Goal: Use online tool/utility: Utilize a website feature to perform a specific function

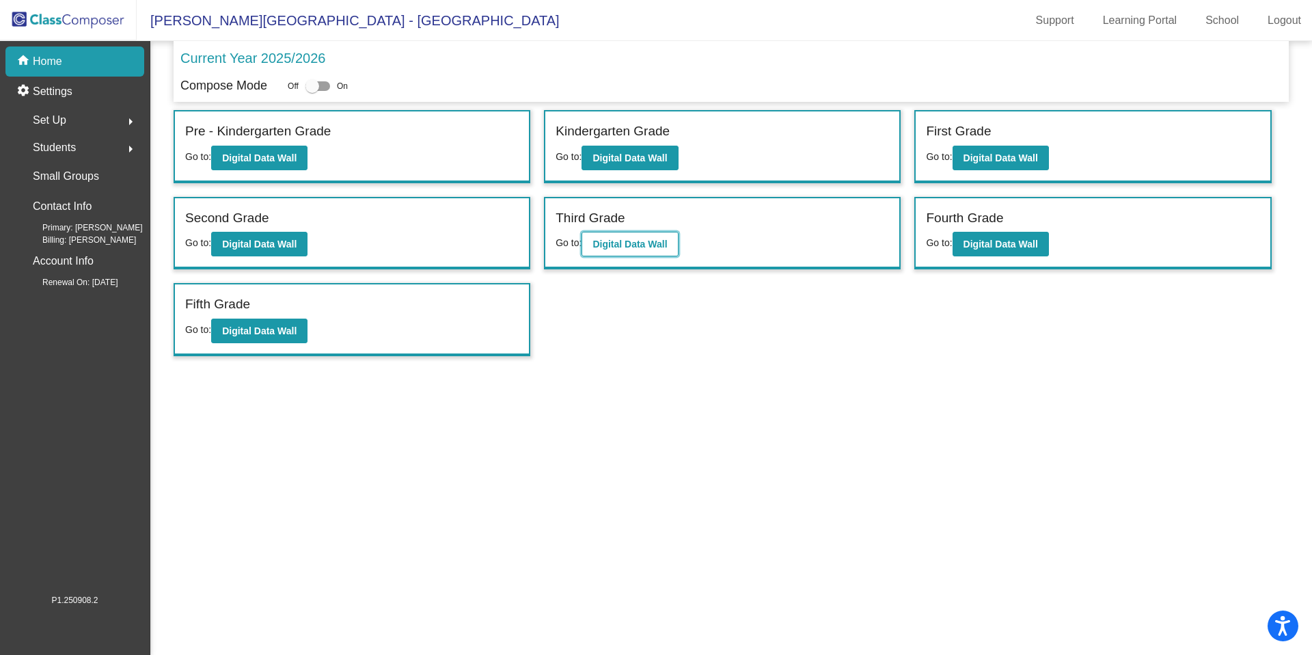
click at [625, 249] on b "Digital Data Wall" at bounding box center [630, 244] width 75 height 11
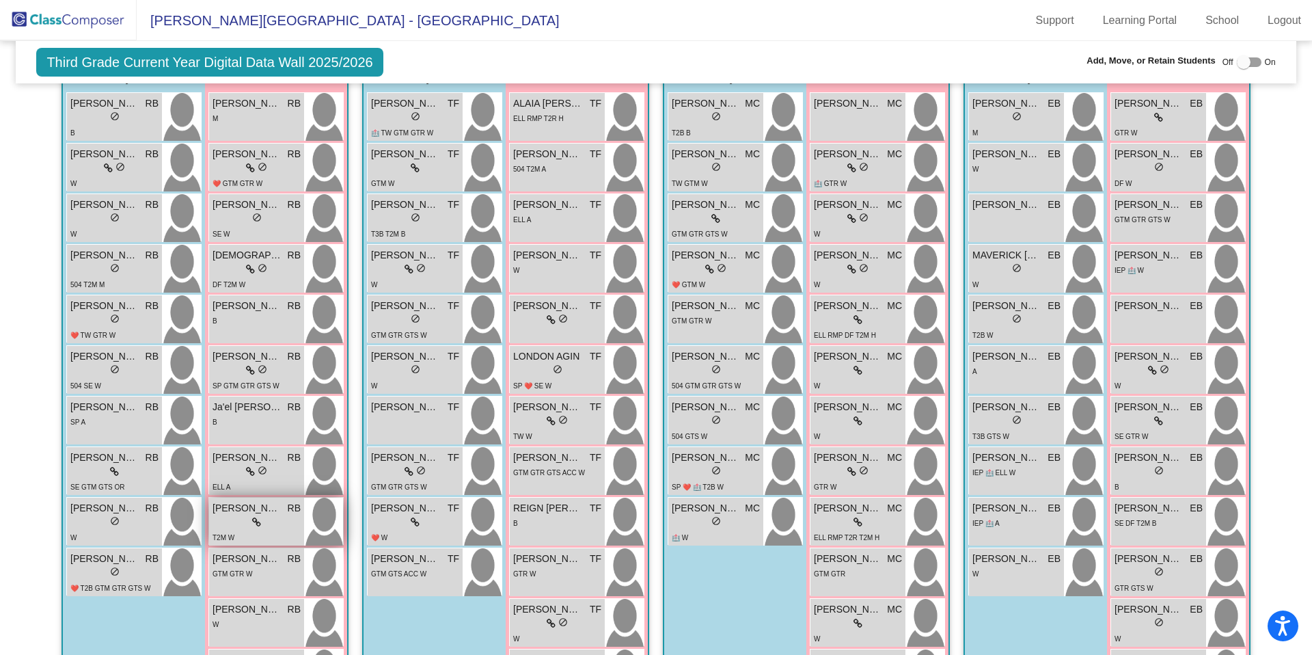
scroll to position [645, 0]
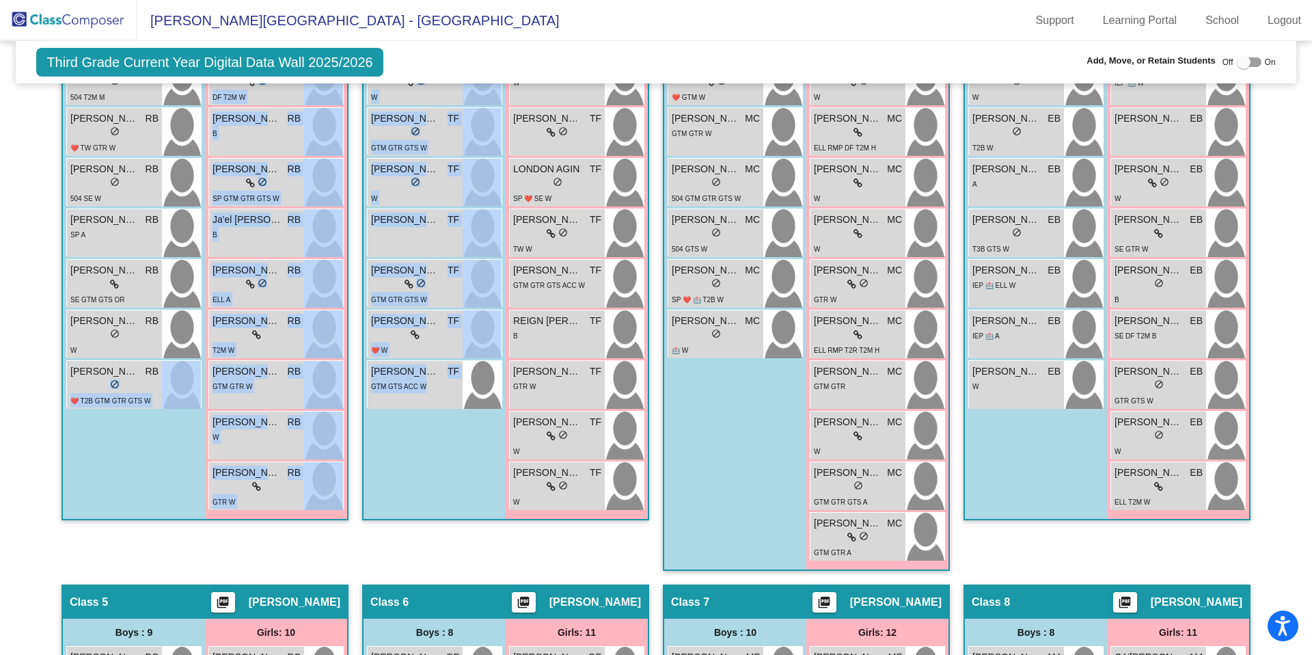
drag, startPoint x: 99, startPoint y: 379, endPoint x: 422, endPoint y: 444, distance: 329.9
click at [422, 444] on div "Hallway - Hallway Class picture_as_pdf Add Student First Name Last Name Student…" at bounding box center [656, 558] width 1260 height 1431
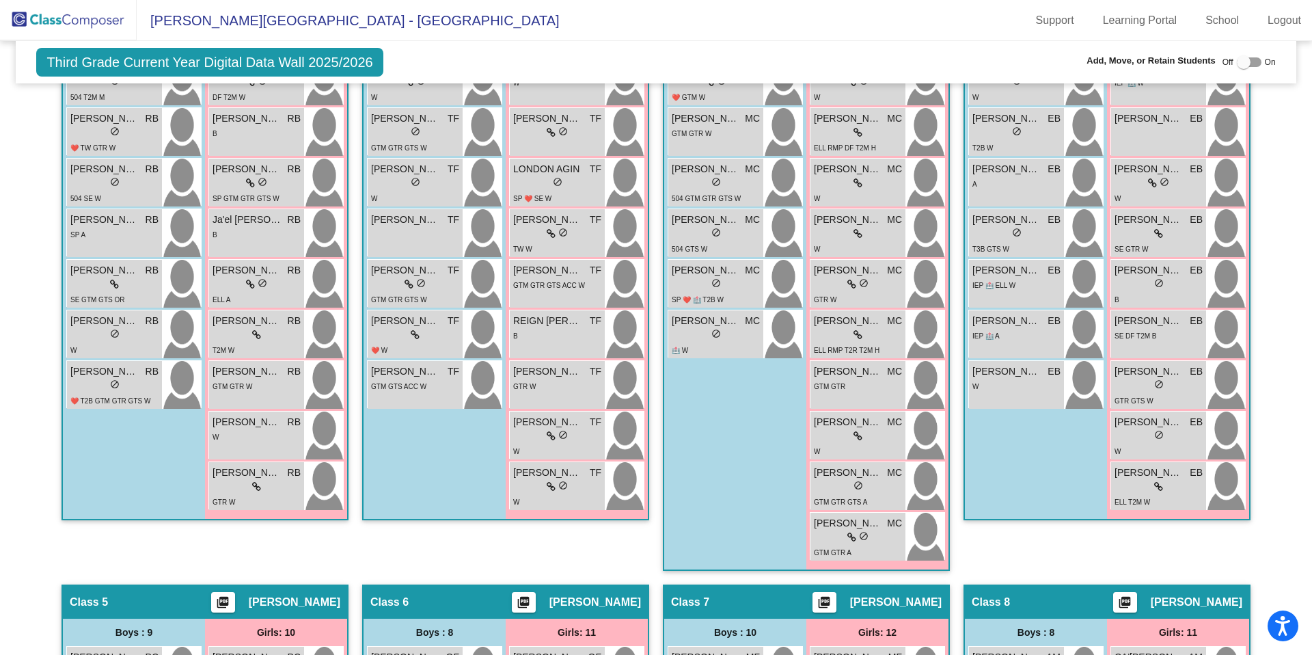
click at [1237, 66] on div at bounding box center [1244, 62] width 14 height 14
checkbox input "true"
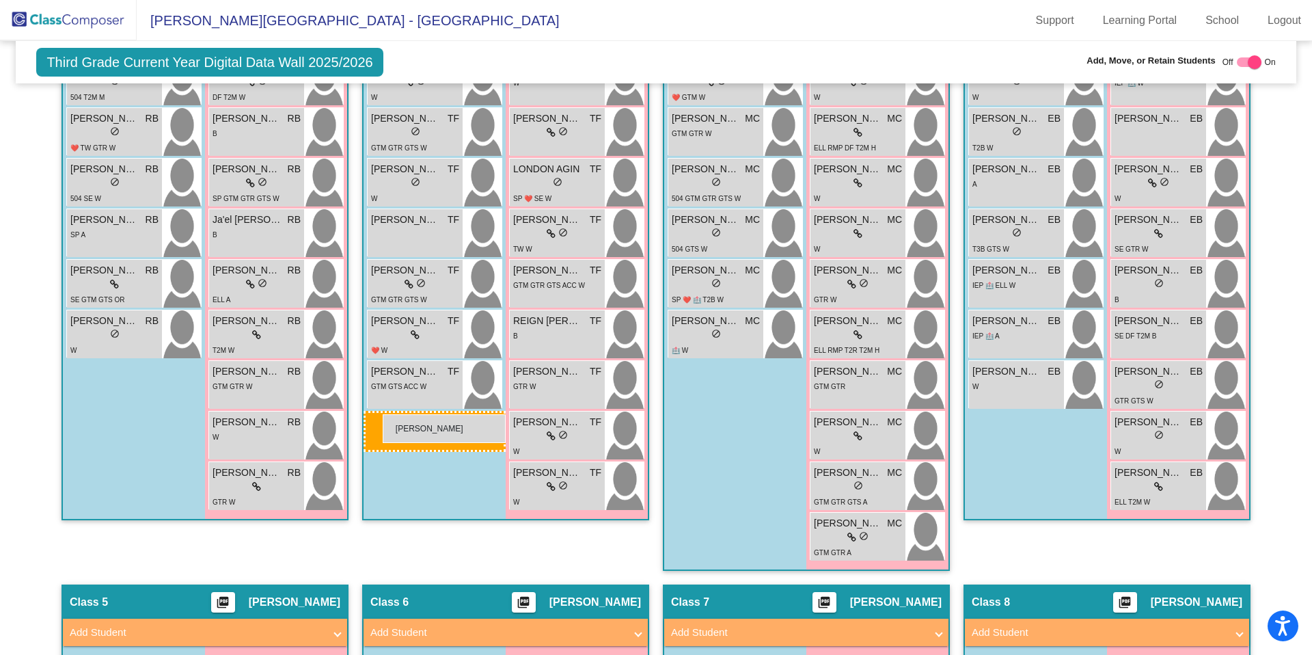
drag, startPoint x: 110, startPoint y: 384, endPoint x: 383, endPoint y: 414, distance: 274.4
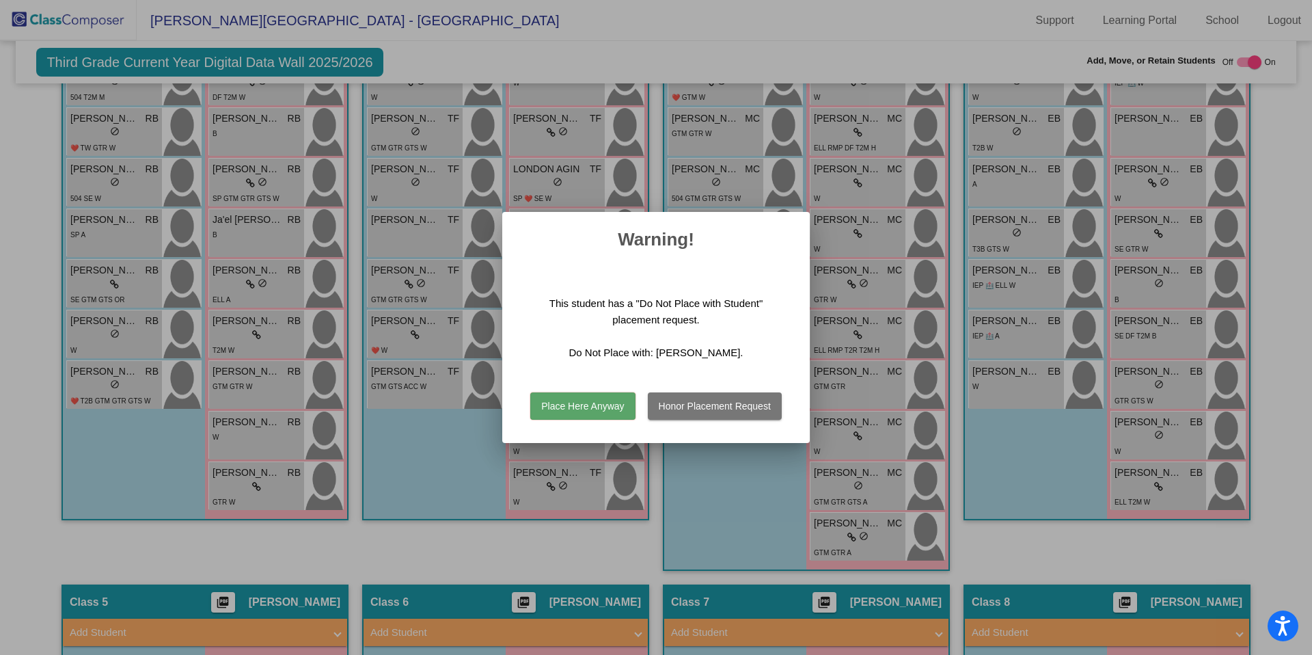
click at [454, 491] on div at bounding box center [656, 327] width 1312 height 655
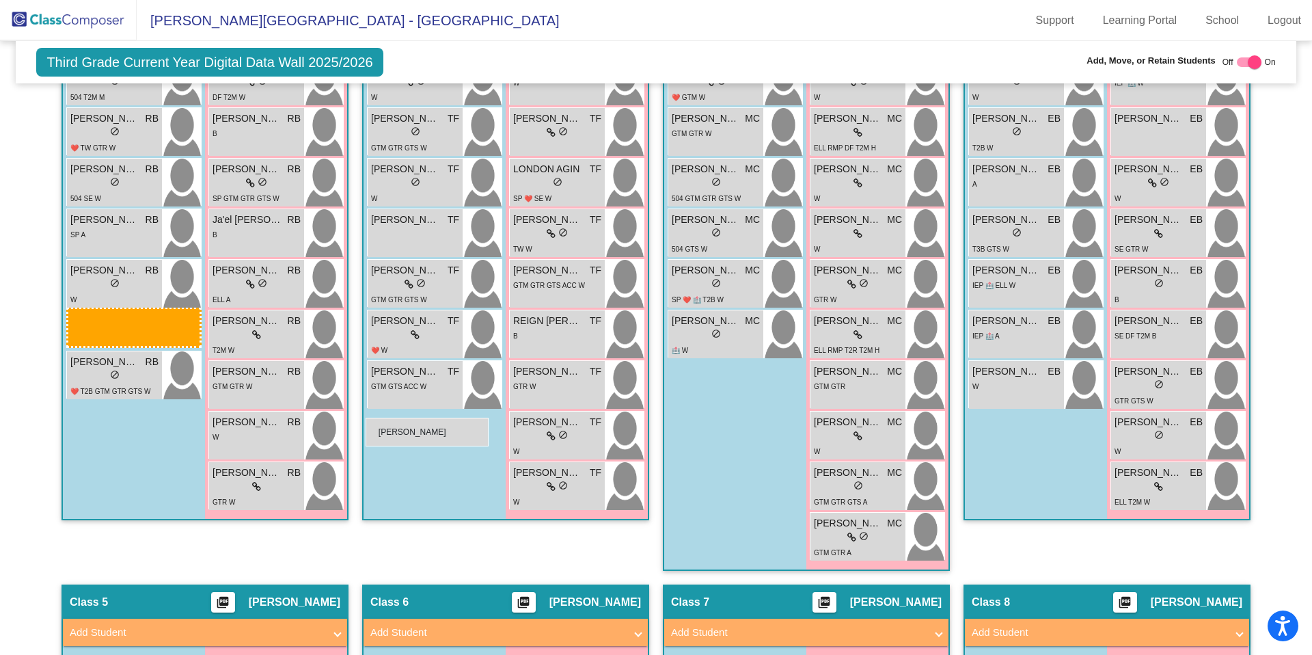
drag, startPoint x: 83, startPoint y: 280, endPoint x: 366, endPoint y: 418, distance: 314.0
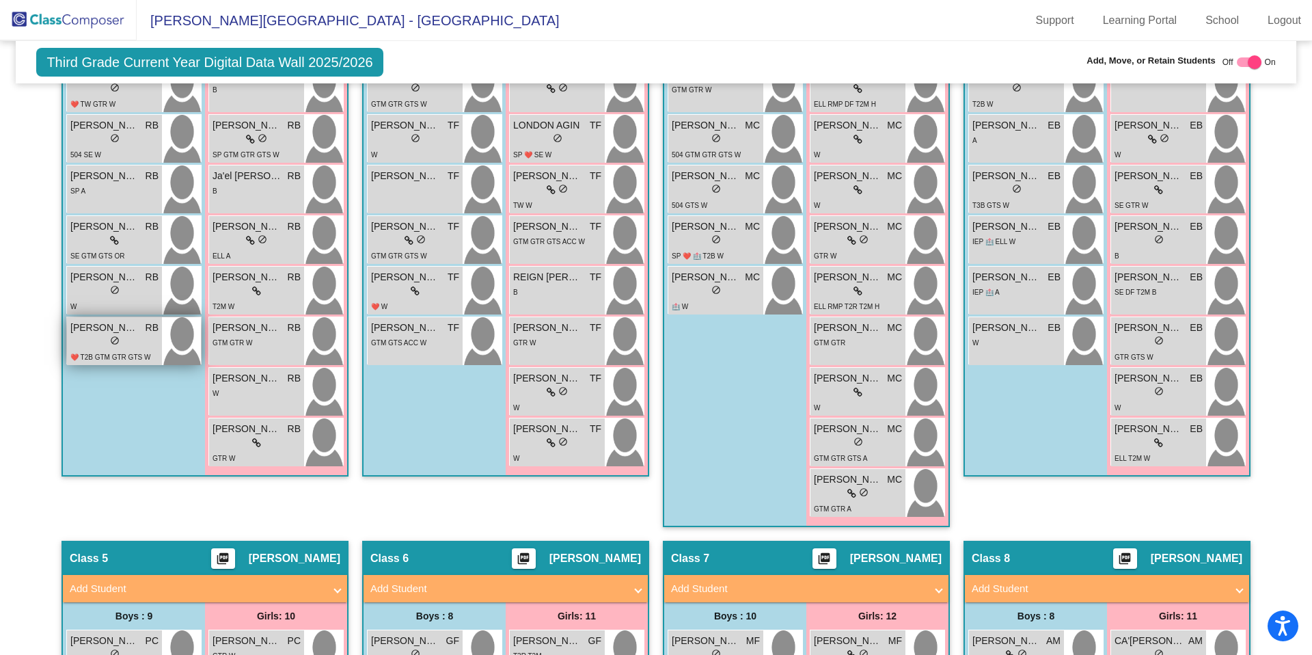
scroll to position [719, 0]
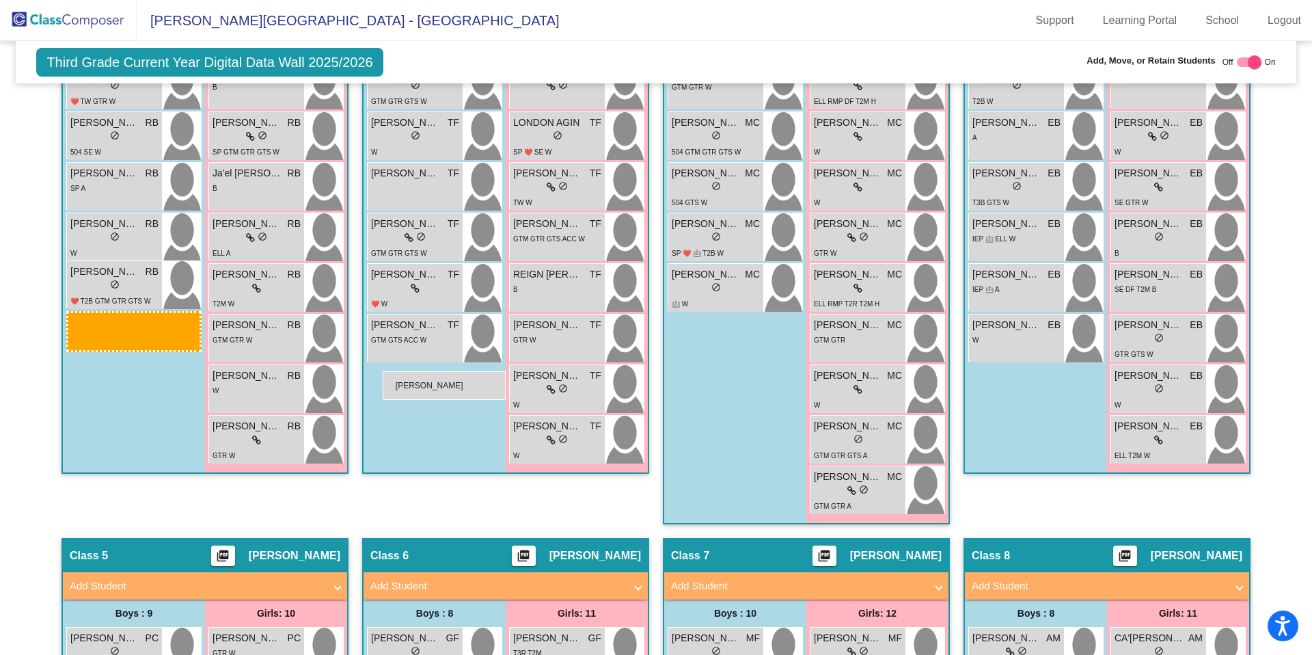
drag, startPoint x: 105, startPoint y: 230, endPoint x: 383, endPoint y: 371, distance: 311.5
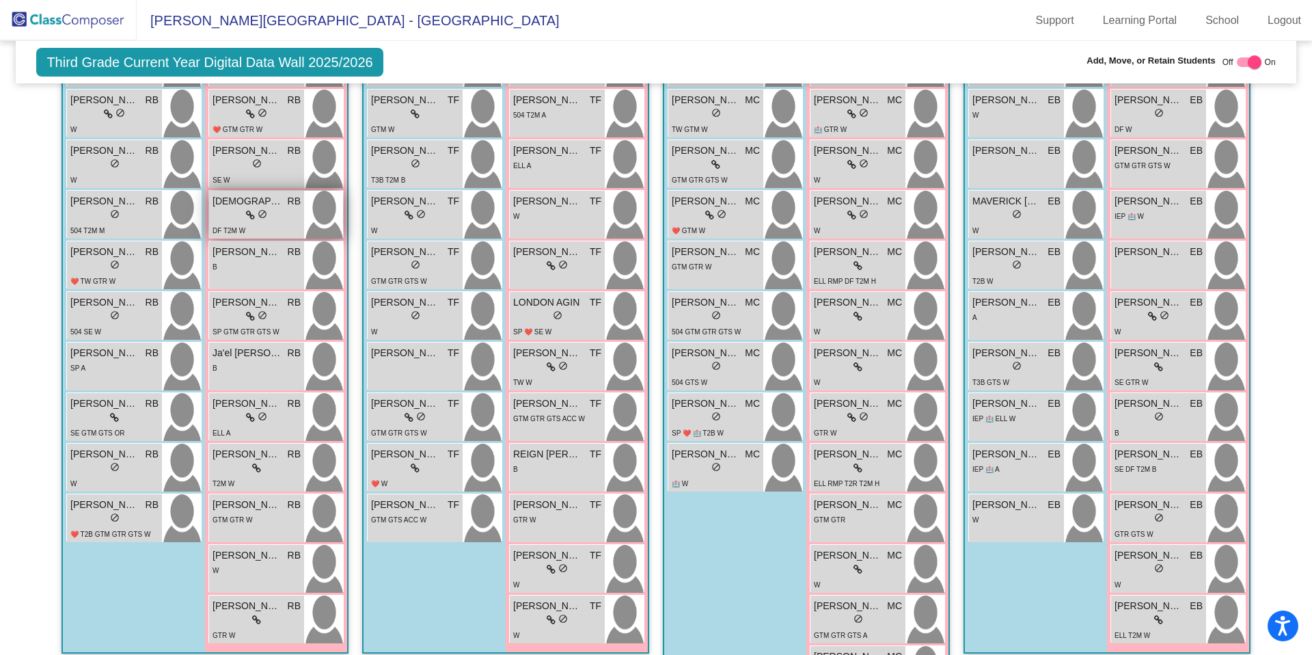
scroll to position [545, 0]
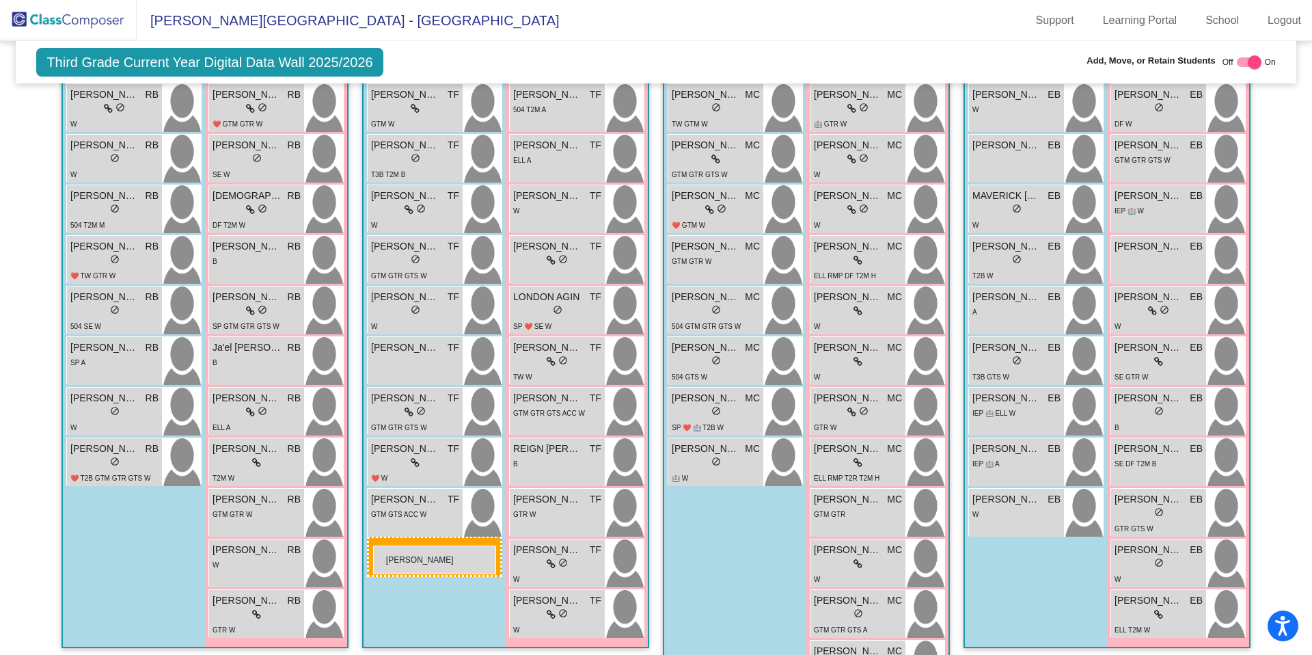
drag, startPoint x: 165, startPoint y: 401, endPoint x: 373, endPoint y: 546, distance: 253.5
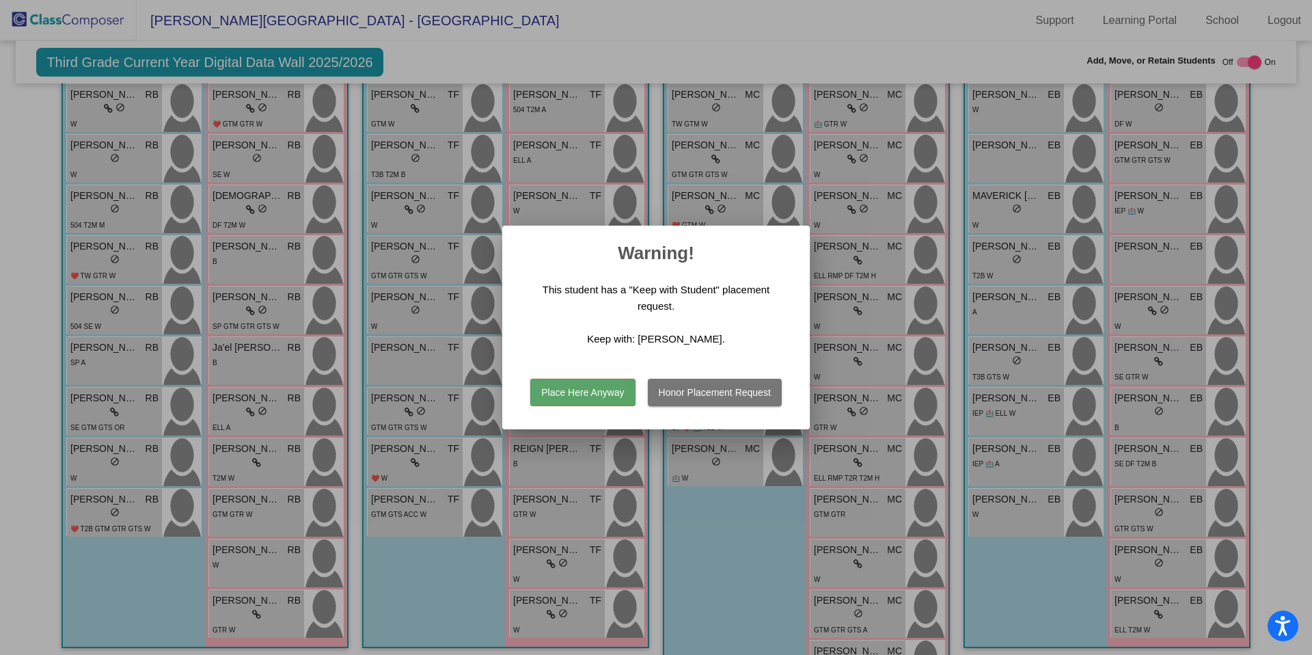
click at [412, 575] on div at bounding box center [656, 327] width 1312 height 655
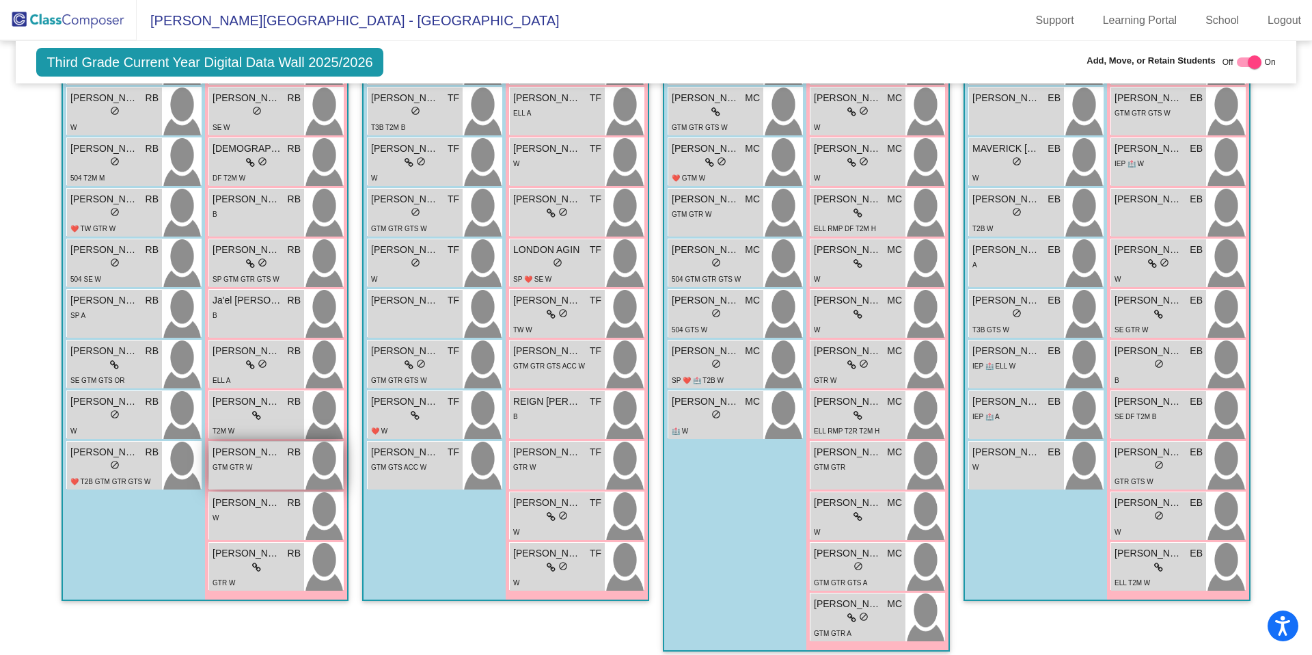
scroll to position [595, 0]
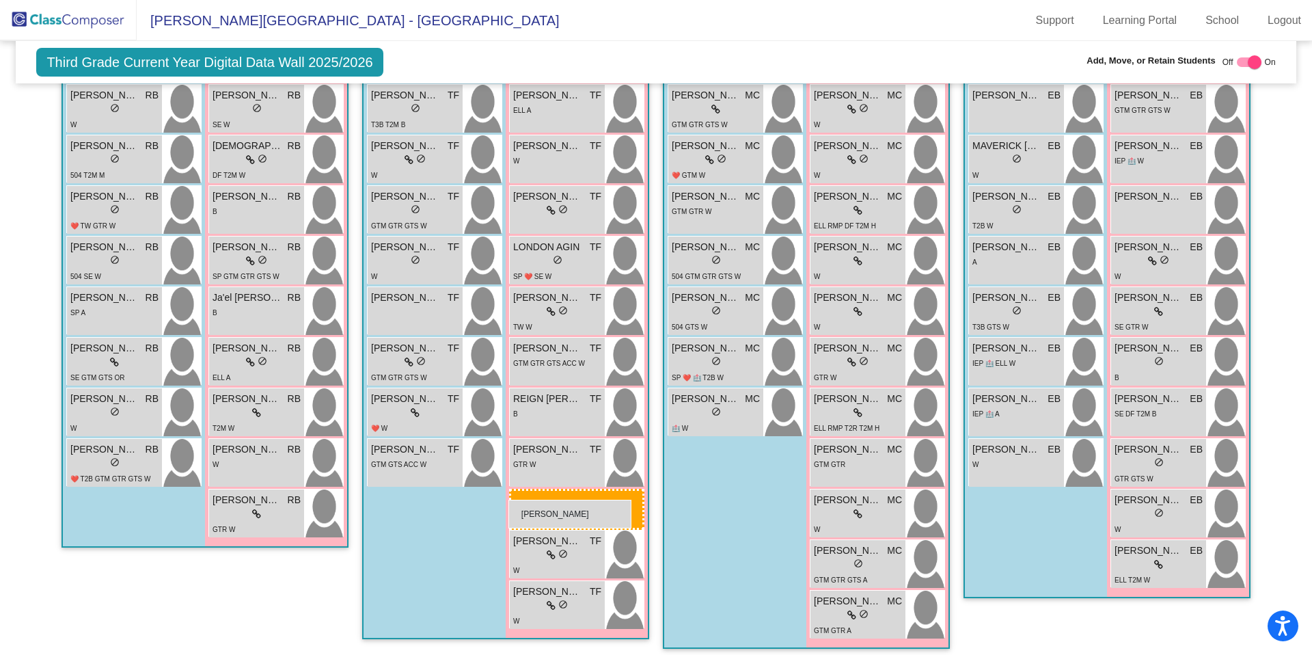
drag, startPoint x: 254, startPoint y: 459, endPoint x: 509, endPoint y: 500, distance: 257.5
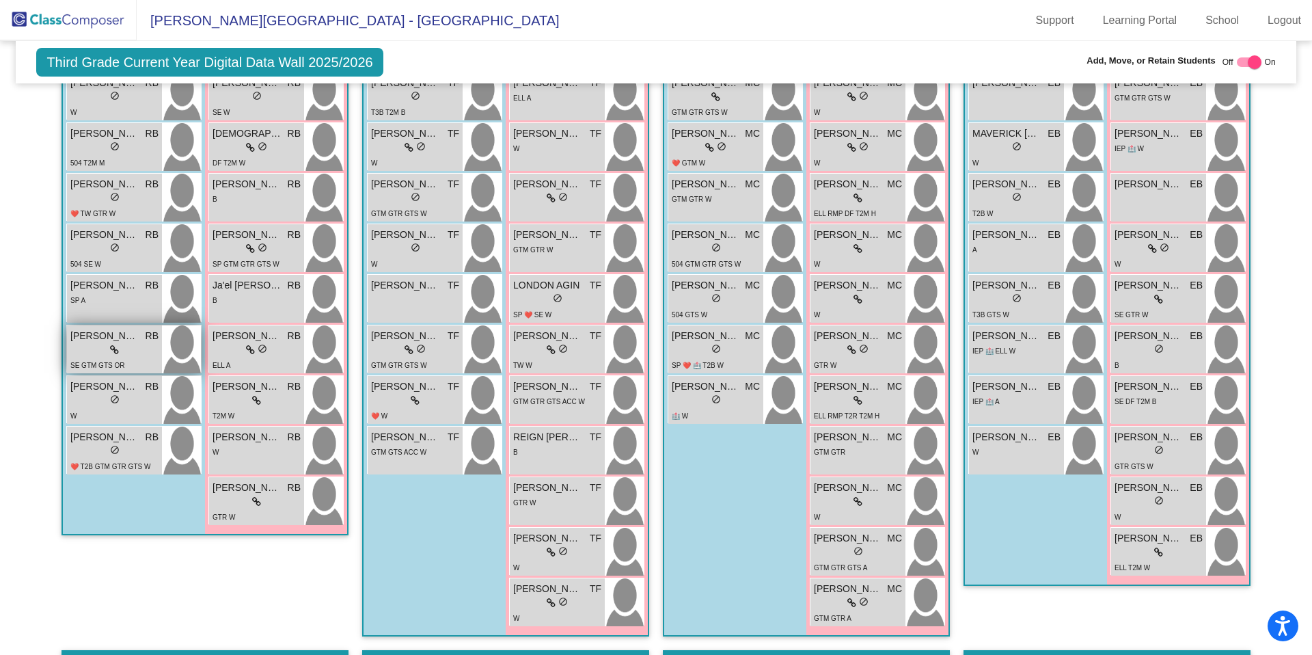
scroll to position [616, 0]
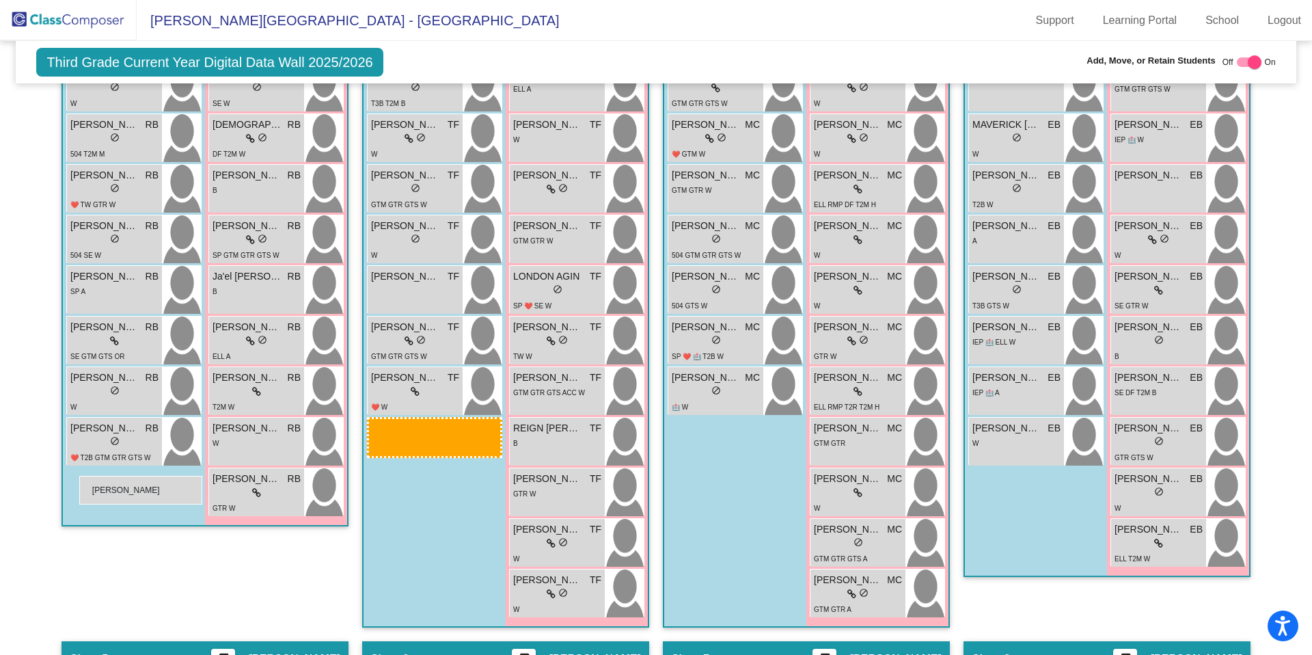
drag, startPoint x: 390, startPoint y: 433, endPoint x: 67, endPoint y: 476, distance: 326.2
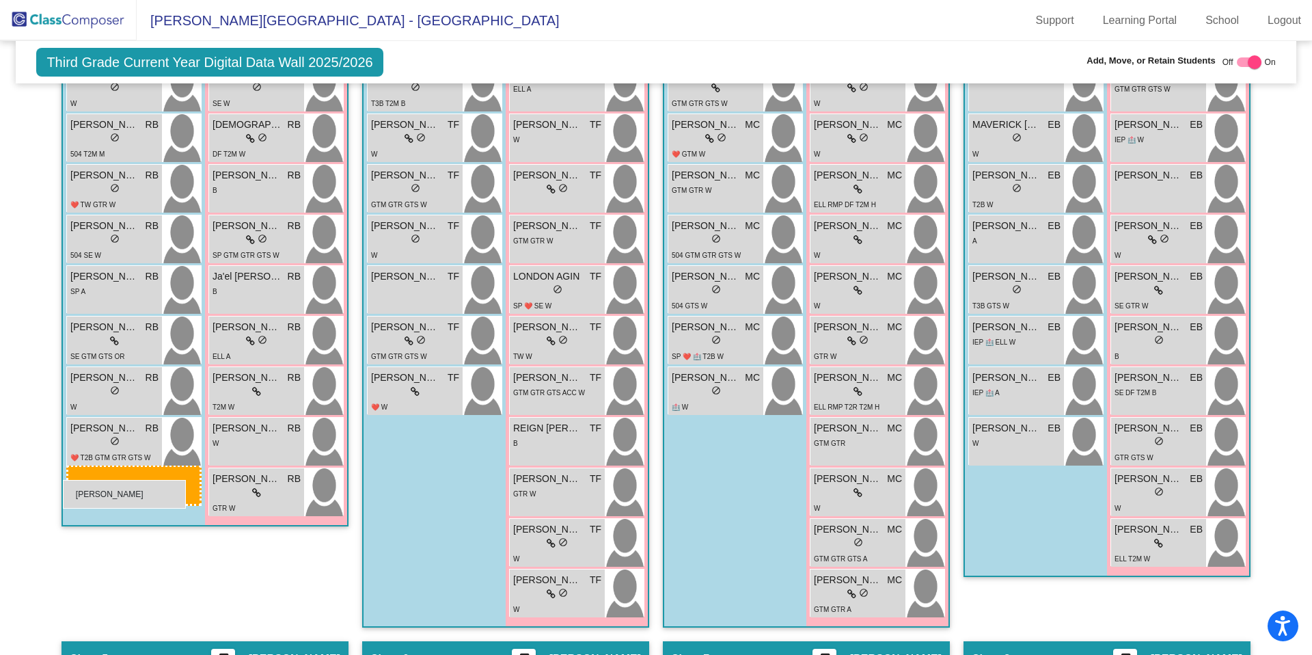
drag, startPoint x: 419, startPoint y: 441, endPoint x: 63, endPoint y: 475, distance: 357.8
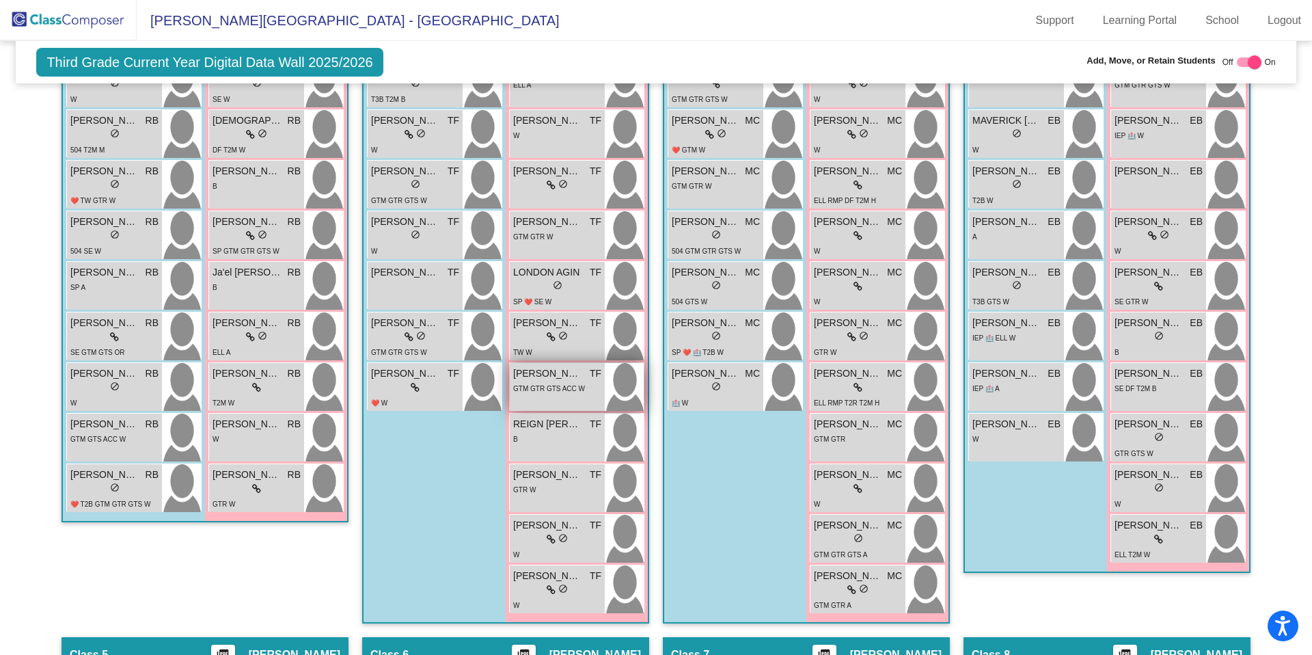
scroll to position [636, 0]
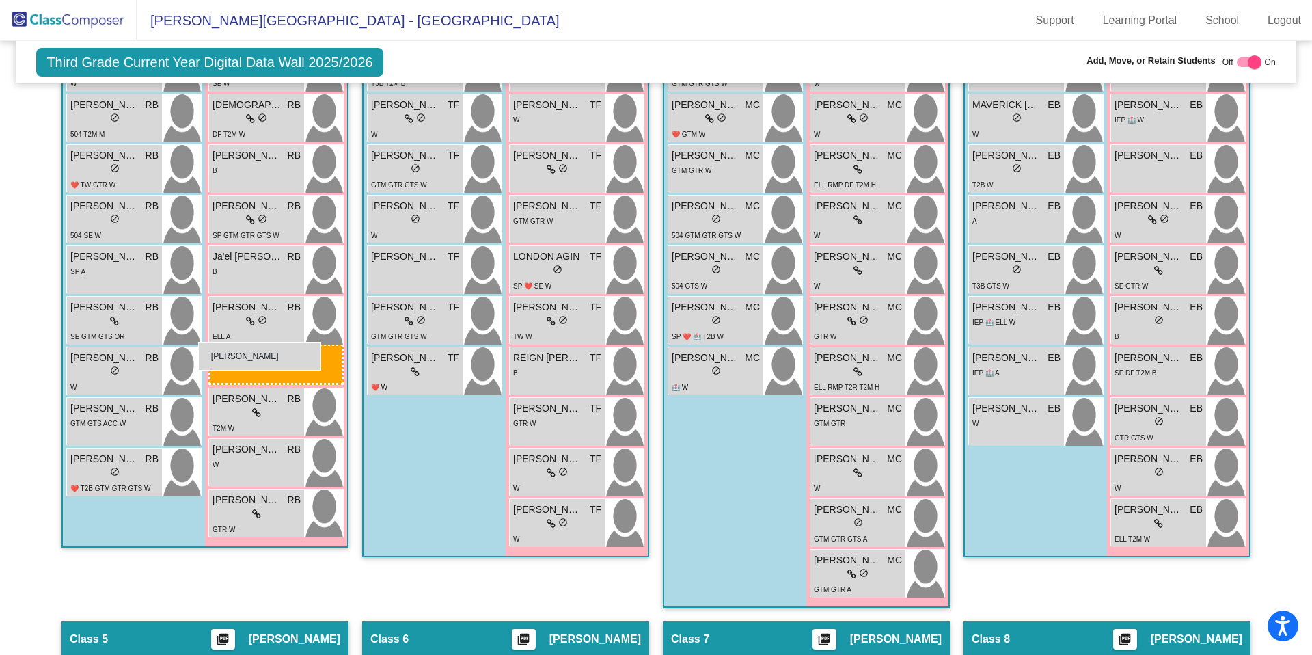
drag, startPoint x: 553, startPoint y: 367, endPoint x: 201, endPoint y: 345, distance: 352.8
drag, startPoint x: 537, startPoint y: 366, endPoint x: 206, endPoint y: 356, distance: 330.3
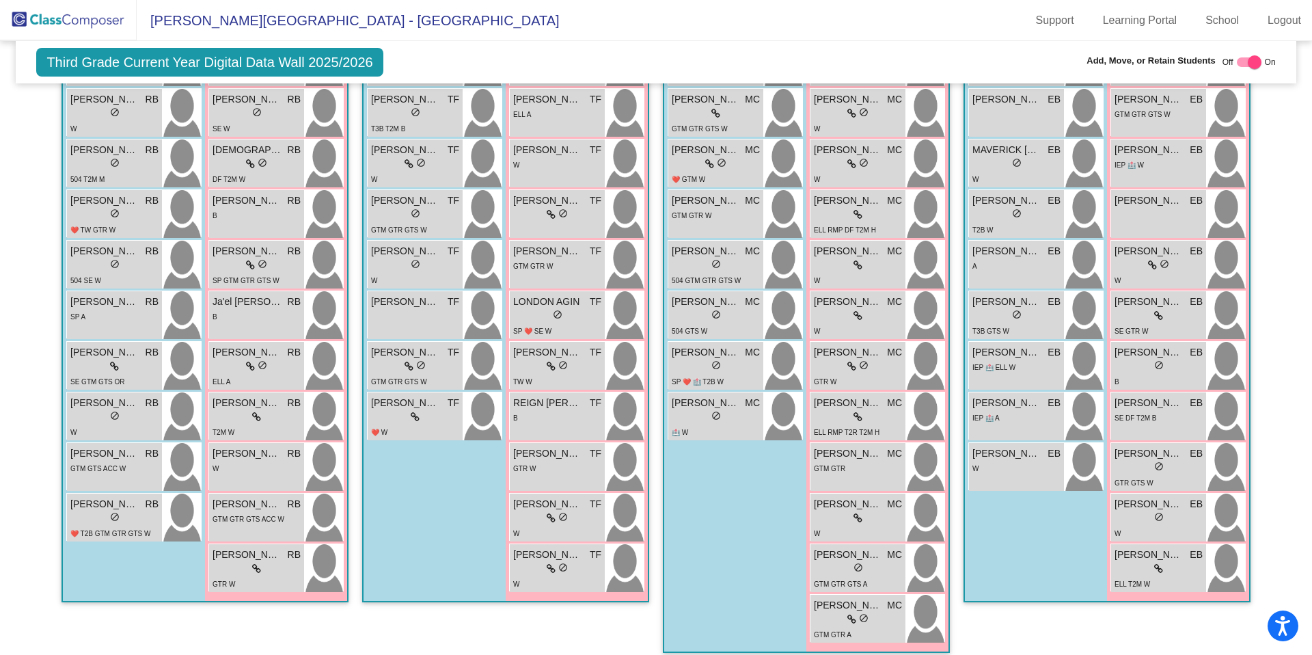
scroll to position [589, 0]
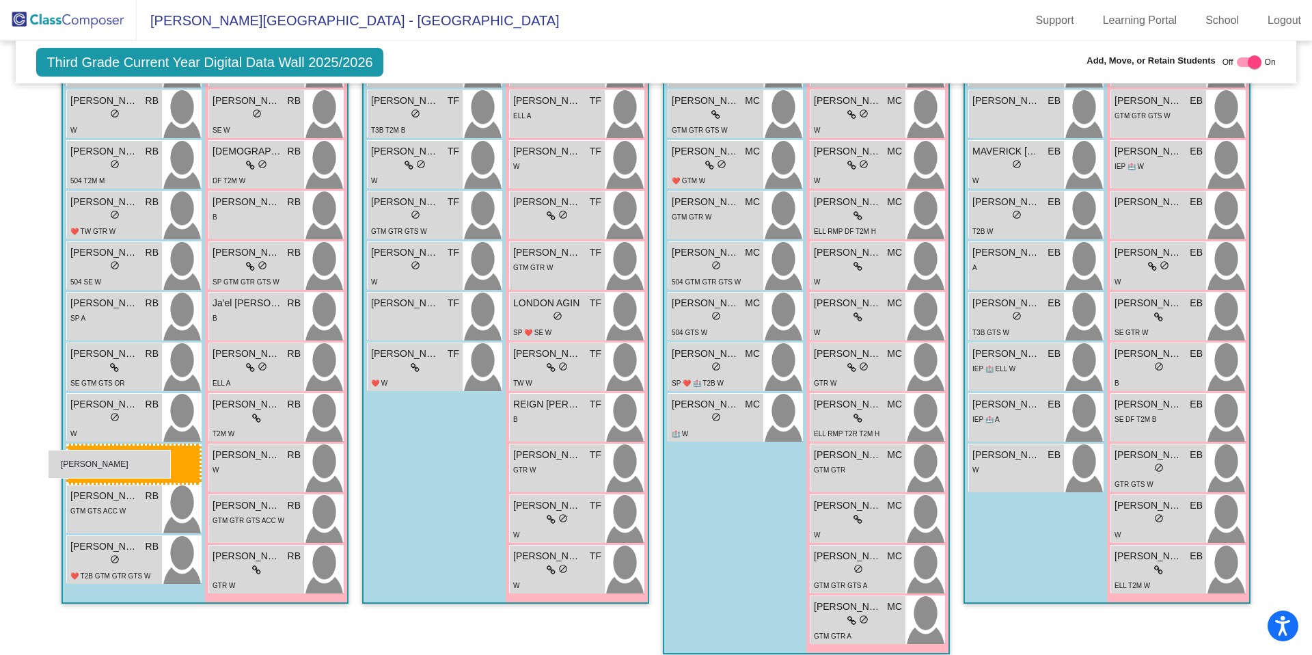
drag, startPoint x: 423, startPoint y: 359, endPoint x: 48, endPoint y: 450, distance: 386.1
drag, startPoint x: 416, startPoint y: 358, endPoint x: 66, endPoint y: 448, distance: 360.8
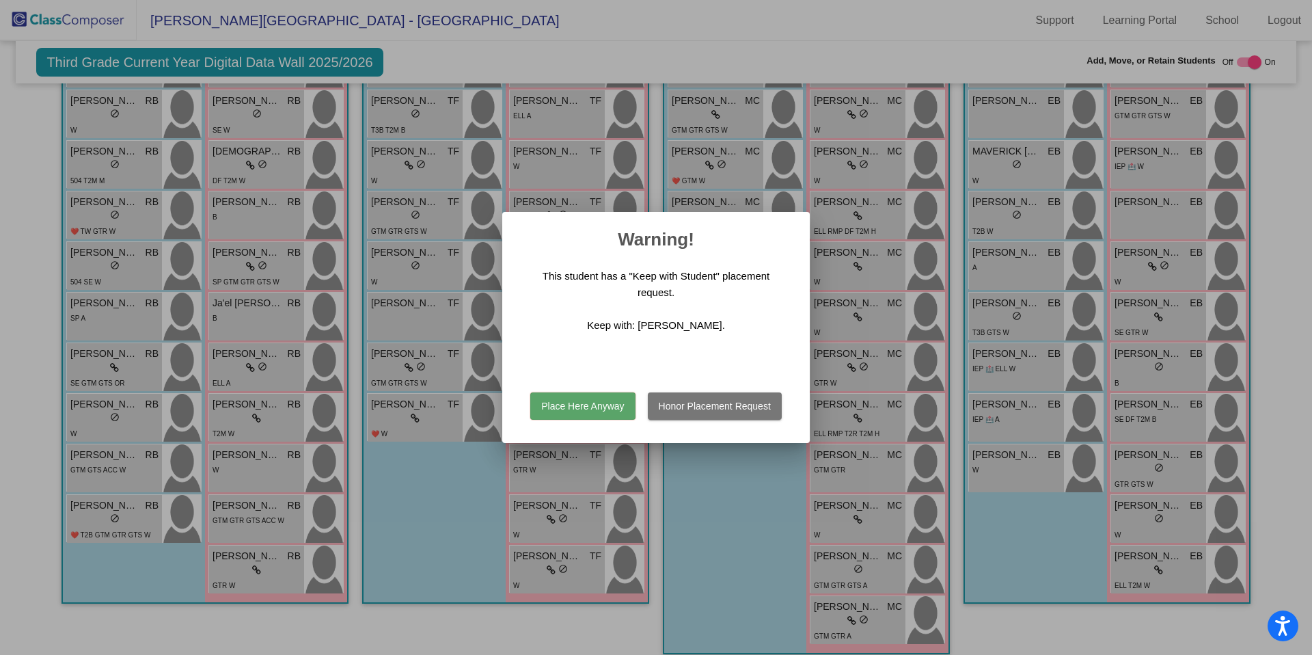
click at [607, 408] on button "Place Here Anyway" at bounding box center [582, 405] width 105 height 27
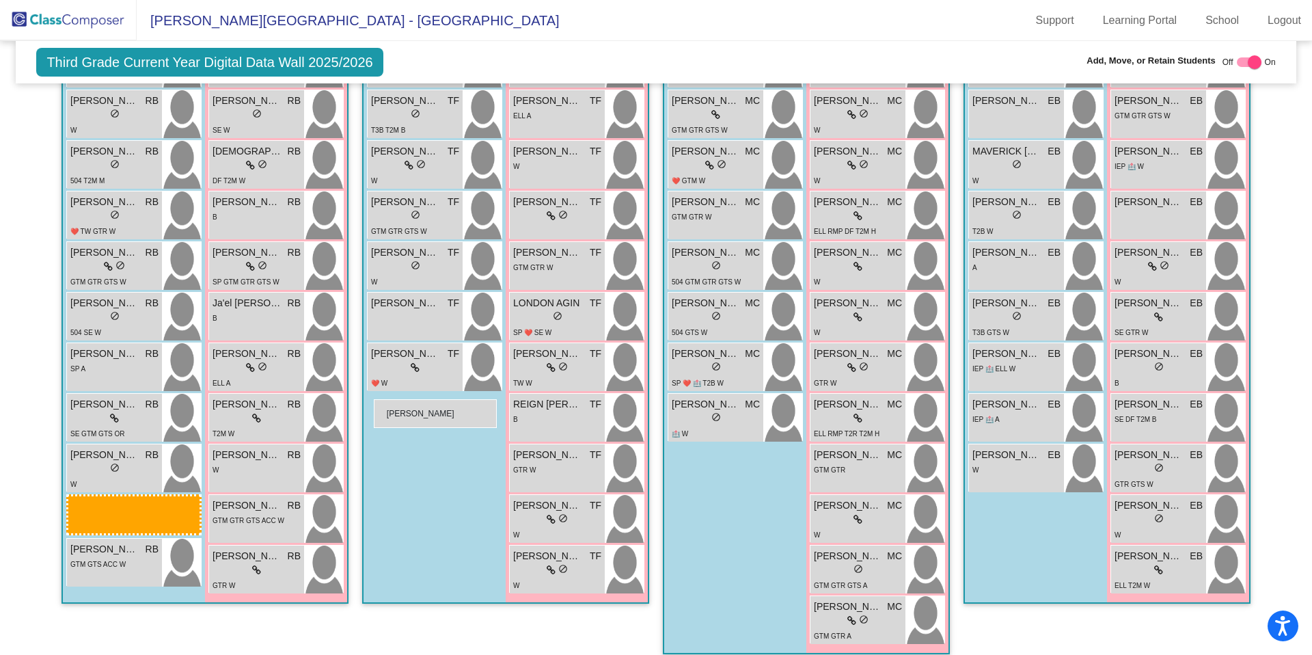
drag, startPoint x: 108, startPoint y: 568, endPoint x: 374, endPoint y: 399, distance: 315.0
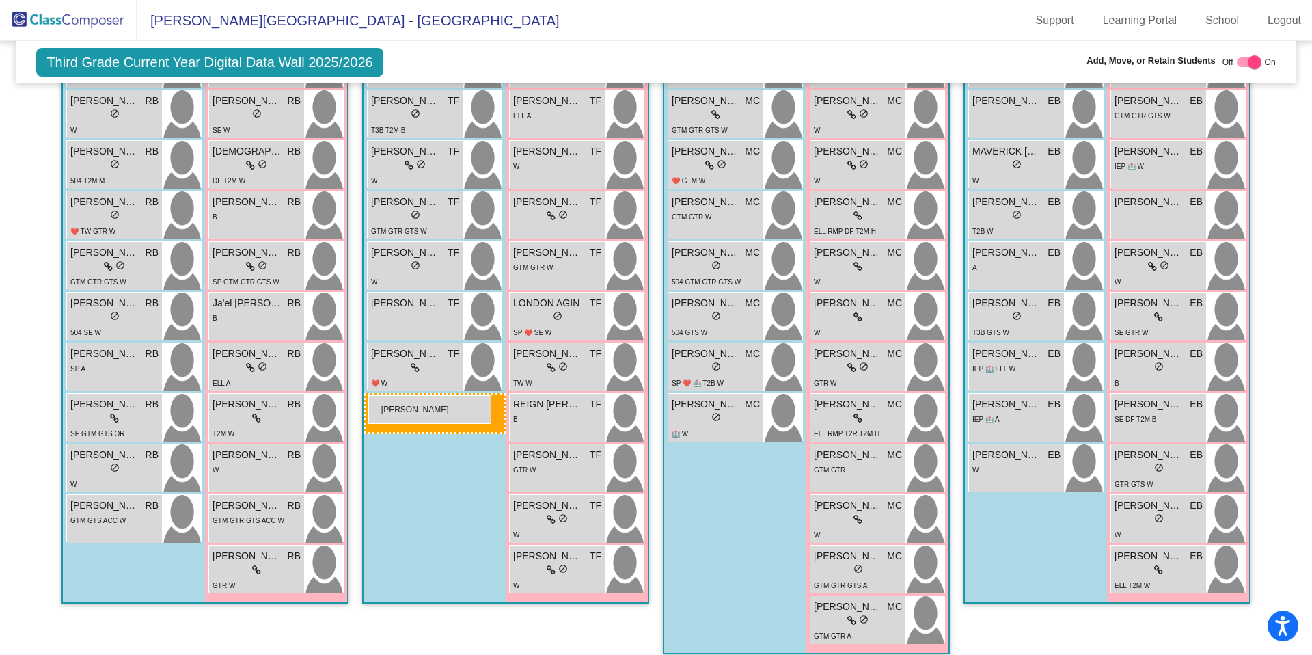
drag, startPoint x: 92, startPoint y: 569, endPoint x: 368, endPoint y: 395, distance: 326.2
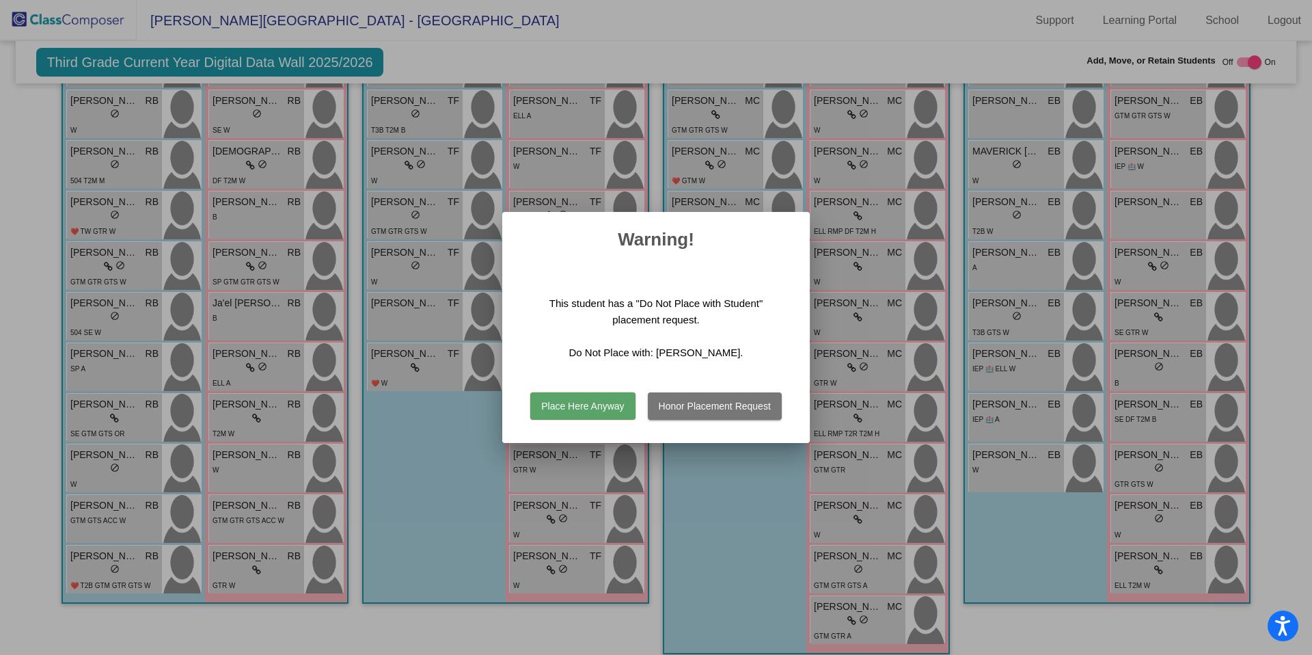
click at [577, 409] on button "Place Here Anyway" at bounding box center [582, 405] width 105 height 27
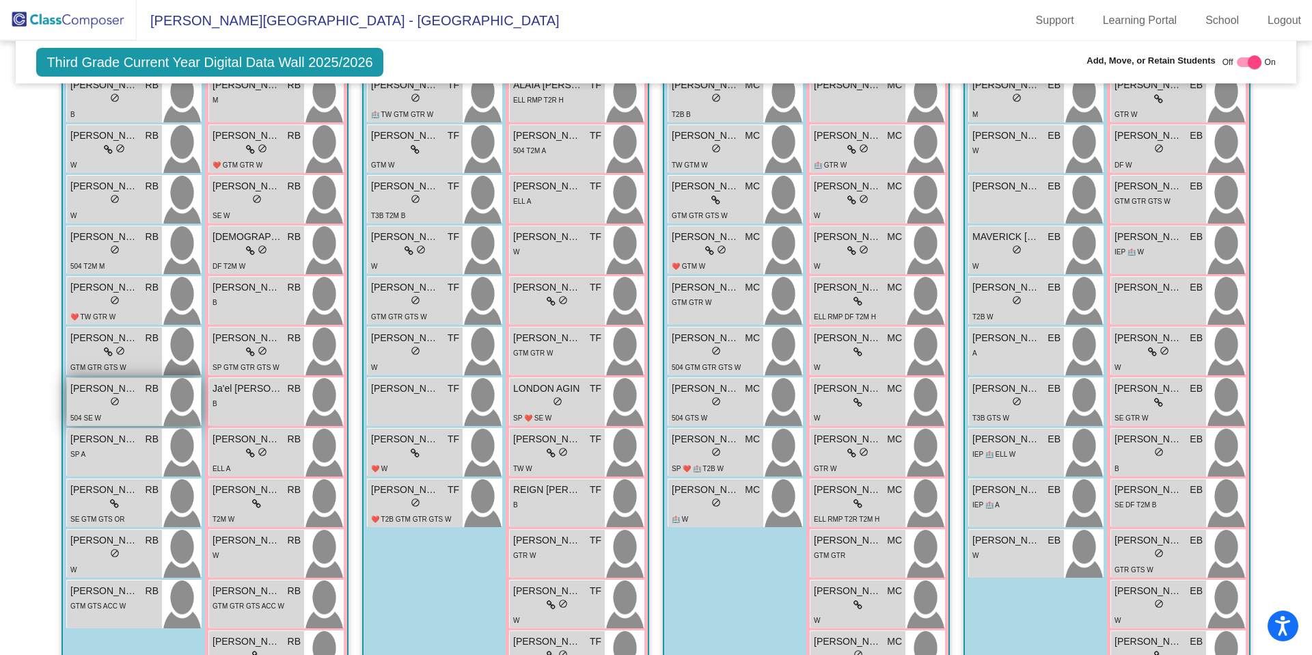
scroll to position [509, 0]
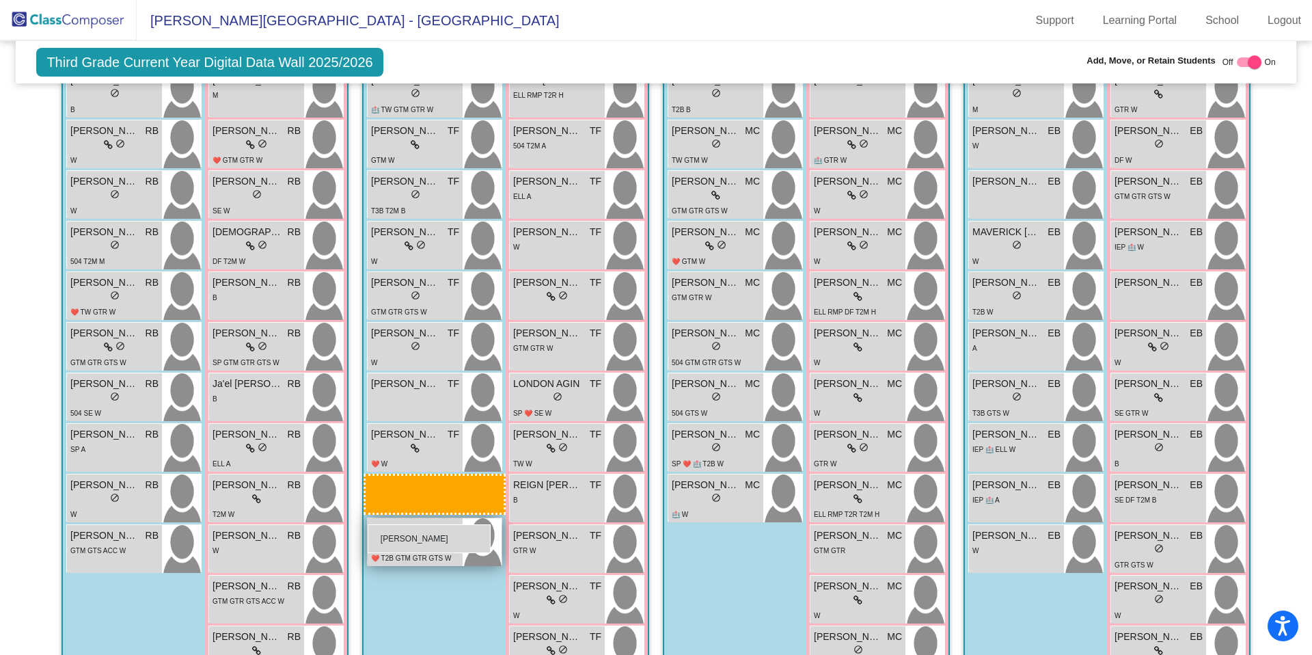
drag, startPoint x: 95, startPoint y: 491, endPoint x: 368, endPoint y: 524, distance: 274.7
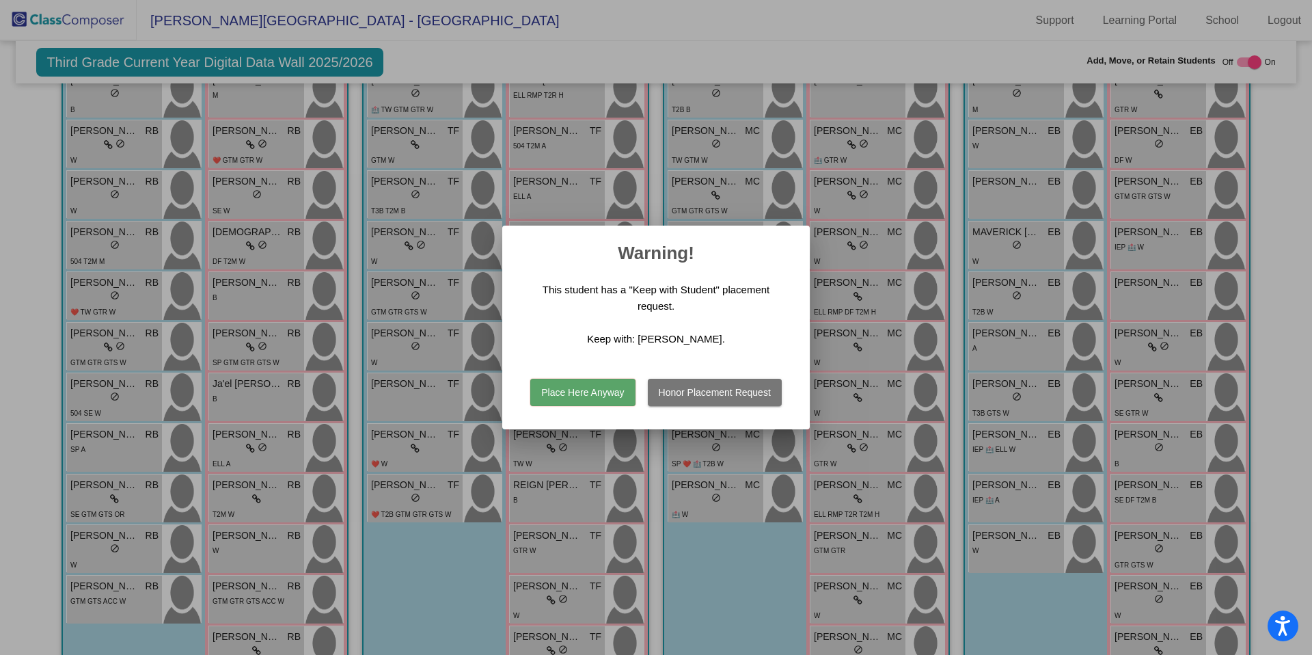
click at [550, 387] on button "Place Here Anyway" at bounding box center [582, 392] width 105 height 27
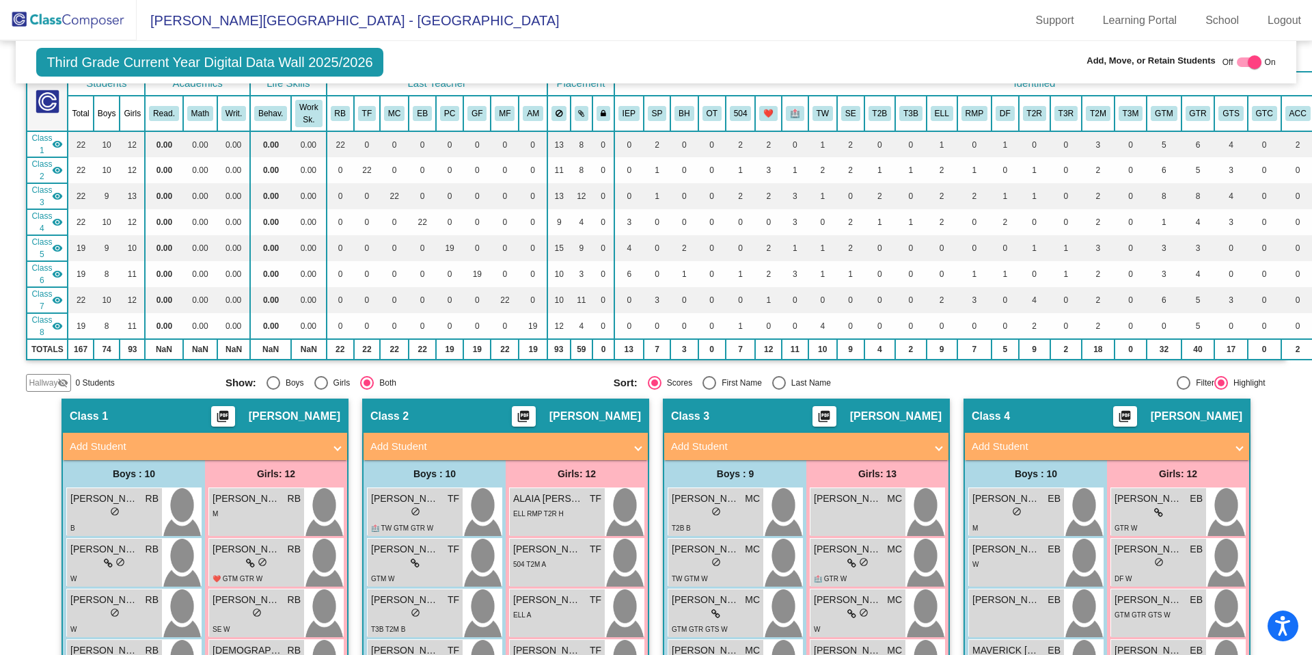
scroll to position [0, 0]
